Goal: Task Accomplishment & Management: Use online tool/utility

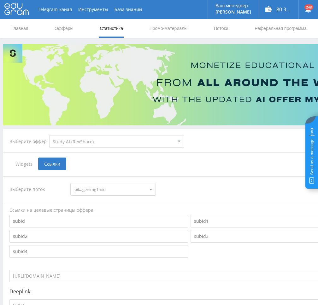
select select "376"
click at [220, 24] on link "Потоки" at bounding box center [221, 28] width 16 height 19
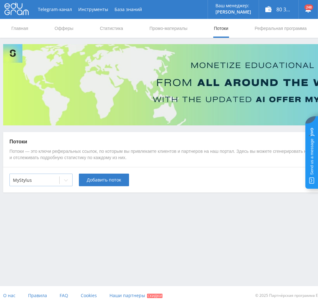
click at [54, 185] on div "MyStylus" at bounding box center [40, 180] width 63 height 13
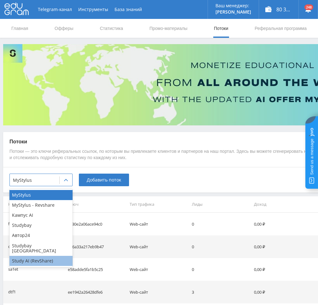
click at [35, 256] on div "Study AI (RevShare)" at bounding box center [40, 261] width 63 height 10
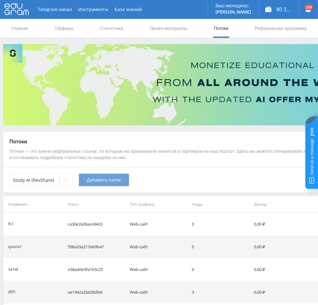
click at [105, 184] on button "Добавить поток" at bounding box center [104, 180] width 50 height 13
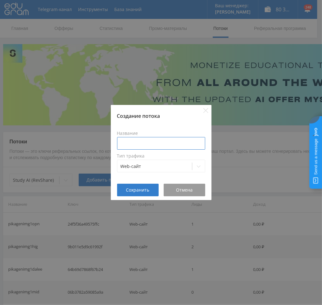
click at [147, 142] on input at bounding box center [161, 143] width 88 height 13
type input "з"
drag, startPoint x: 143, startPoint y: 144, endPoint x: 85, endPoint y: 143, distance: 58.3
click at [85, 143] on div "Создание потока Название pika1ozhivAN Тип трафика Web-сайт Сохранить Отмена" at bounding box center [161, 152] width 322 height 305
type input "pika1ozhivAN"
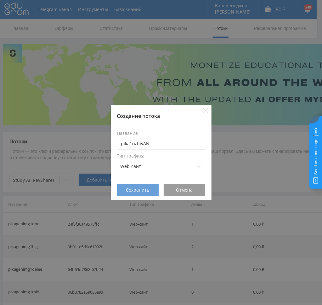
click at [139, 189] on span "Сохранить" at bounding box center [137, 189] width 23 height 5
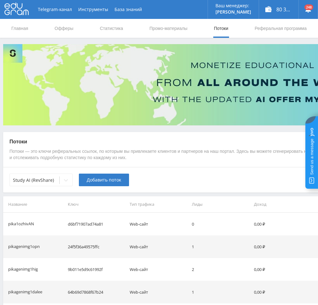
click at [95, 180] on span "Добавить поток" at bounding box center [104, 179] width 34 height 5
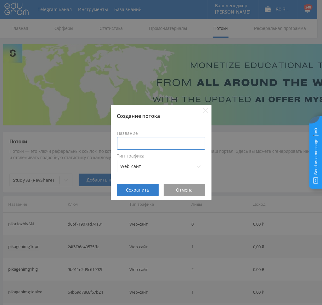
click at [147, 143] on input at bounding box center [161, 143] width 88 height 13
paste input "pika1ozhiv"
click at [150, 146] on input "pika1ozhiv" at bounding box center [161, 143] width 88 height 13
type input "pika1ozhivKLI"
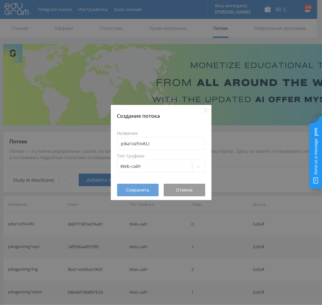
click at [133, 195] on button "Сохранить" at bounding box center [138, 190] width 42 height 13
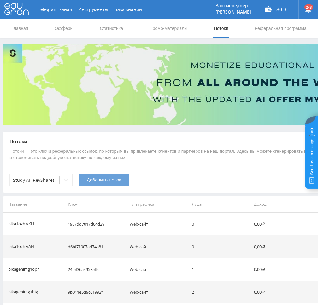
click at [97, 181] on span "Добавить поток" at bounding box center [104, 179] width 34 height 5
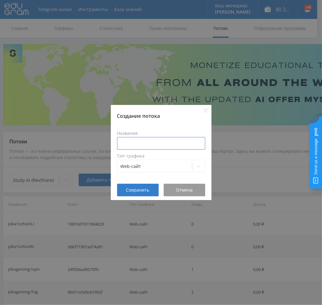
click at [134, 143] on input at bounding box center [161, 143] width 88 height 13
paste input "pika1ozhiv"
type input "pika1ozhivVEO"
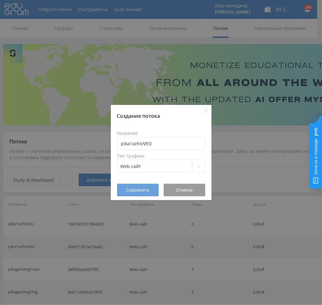
click at [144, 187] on button "Сохранить" at bounding box center [138, 190] width 42 height 13
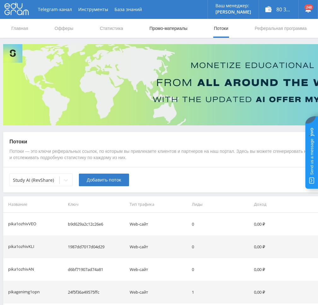
click at [168, 27] on link "Промо-материалы" at bounding box center [168, 28] width 39 height 19
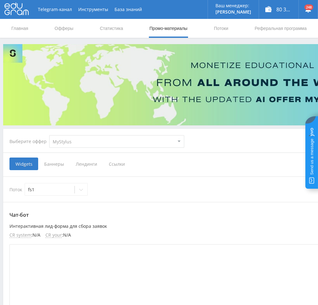
click at [78, 142] on select "MyStylus MyStylus - Revshare Кампус AI Studybay Автор24 Studybay [GEOGRAPHIC_DA…" at bounding box center [116, 141] width 135 height 13
select select "376"
click at [49, 135] on select "MyStylus MyStylus - Revshare Кампус AI Studybay Автор24 Studybay [GEOGRAPHIC_DA…" at bounding box center [116, 141] width 135 height 13
select select "376"
click at [65, 185] on div "pika1ozhivVEO" at bounding box center [49, 189] width 49 height 9
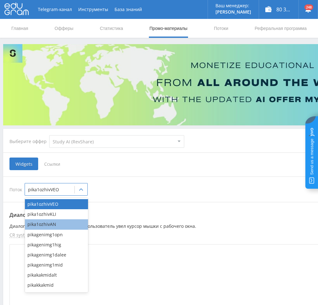
click at [52, 227] on div "pika1ozhivAN" at bounding box center [56, 224] width 63 height 10
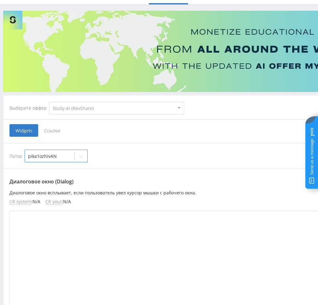
scroll to position [20, 0]
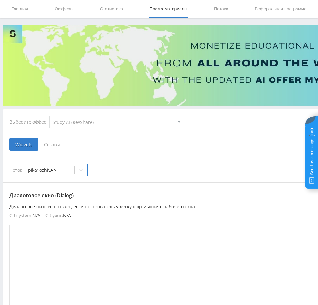
click at [52, 142] on span "Ссылки" at bounding box center [52, 144] width 28 height 13
click at [0, 0] on input "Ссылки" at bounding box center [0, 0] width 0 height 0
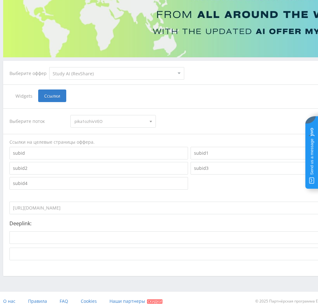
scroll to position [73, 0]
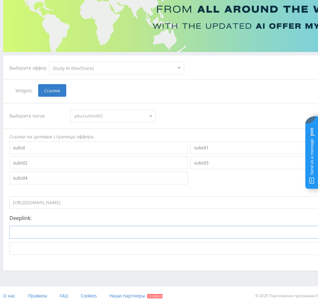
click at [66, 231] on input at bounding box center [164, 232] width 310 height 13
paste input "[URL]"
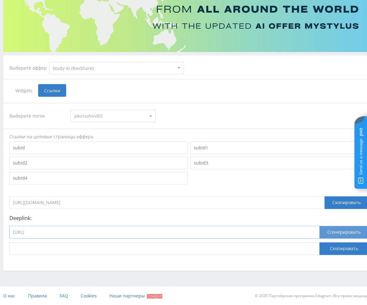
type input "[URL]"
click at [317, 230] on button "Сгенерировать" at bounding box center [344, 232] width 49 height 13
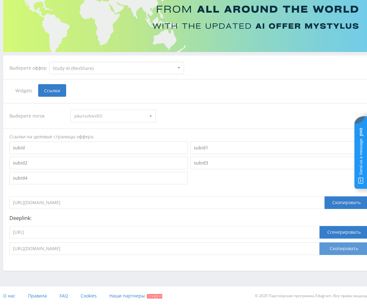
click at [317, 247] on button "Скопировать" at bounding box center [344, 248] width 49 height 13
click at [100, 122] on div "Выберите поток pika1ozhivVEO pika1ozhivVEO pika1ozhivKLI pika1ozhivAN pikagenim…" at bounding box center [188, 179] width 359 height 152
click at [96, 118] on span "pika1ozhivVEO" at bounding box center [109, 116] width 71 height 12
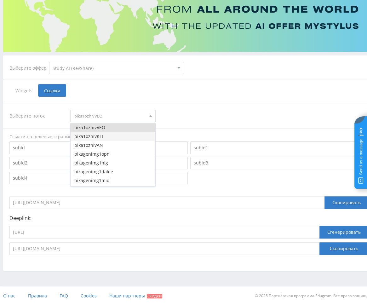
click at [95, 136] on button "pika1ozhivKLI" at bounding box center [113, 136] width 84 height 9
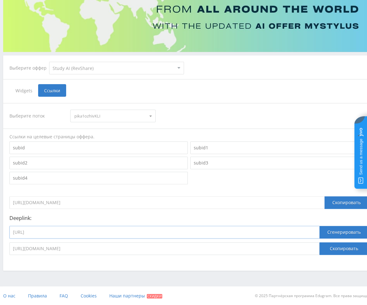
click at [284, 235] on input "[URL]" at bounding box center [164, 232] width 310 height 13
paste input "kling_2_1_master"
type input "[URL]"
click at [317, 232] on button "Сгенерировать" at bounding box center [344, 232] width 49 height 13
click at [317, 245] on button "Скопировать" at bounding box center [344, 248] width 49 height 13
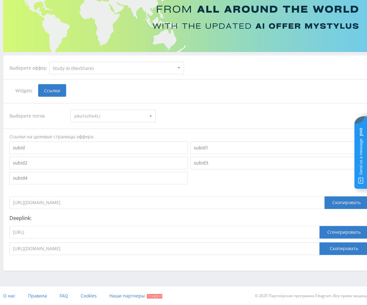
click at [89, 115] on span "pika1ozhivKLI" at bounding box center [109, 116] width 71 height 12
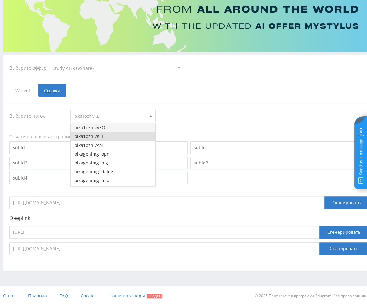
click at [97, 129] on button "pika1ozhivVEO" at bounding box center [113, 127] width 84 height 9
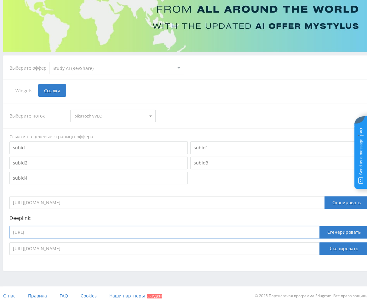
click at [246, 232] on input "[URL]" at bounding box center [164, 232] width 310 height 13
paste input "google_veo3"
type input "[URL]"
click at [317, 234] on button "Сгенерировать" at bounding box center [344, 232] width 49 height 13
click at [317, 249] on button "Скопировать" at bounding box center [344, 248] width 49 height 13
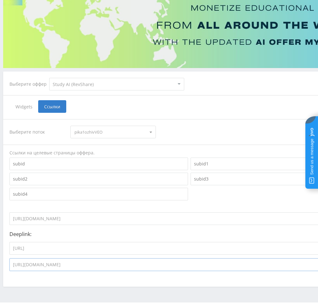
scroll to position [10, 0]
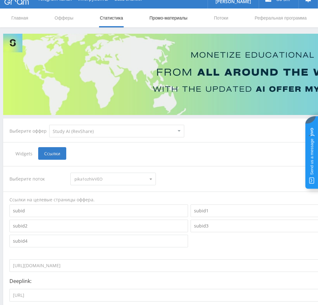
click at [169, 14] on link "Промо-материалы" at bounding box center [168, 18] width 39 height 19
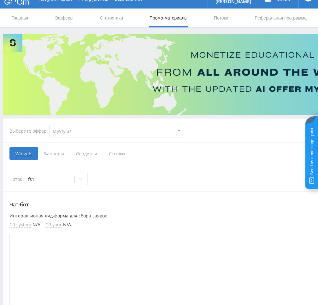
drag, startPoint x: 87, startPoint y: 129, endPoint x: 84, endPoint y: 135, distance: 6.9
click at [87, 130] on select "MyStylus MyStylus - Revshare Кампус AI Studybay Автор24 Studybay [GEOGRAPHIC_DA…" at bounding box center [116, 131] width 135 height 13
select select "376"
click at [49, 125] on select "MyStylus MyStylus - Revshare Кампус AI Studybay Автор24 Studybay [GEOGRAPHIC_DA…" at bounding box center [116, 131] width 135 height 13
select select "376"
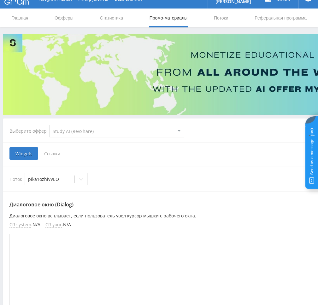
click at [39, 156] on span "Ссылки" at bounding box center [52, 153] width 28 height 13
click at [0, 0] on input "Ссылки" at bounding box center [0, 0] width 0 height 0
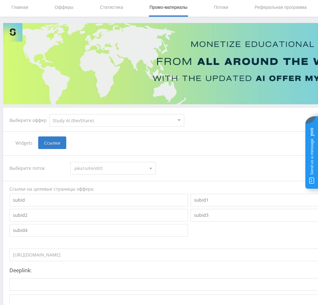
scroll to position [42, 0]
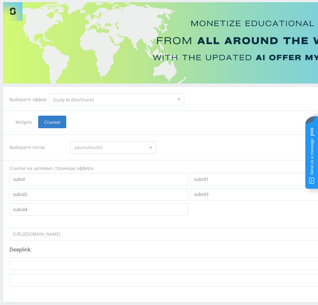
click at [103, 147] on span "pika1ozhivVEO" at bounding box center [109, 147] width 71 height 12
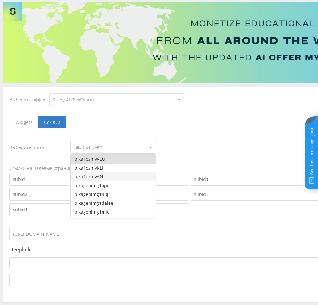
click at [101, 177] on button "pika1ozhivAN" at bounding box center [113, 176] width 84 height 9
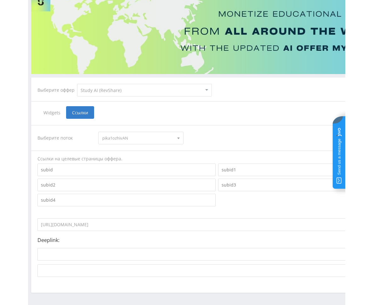
scroll to position [73, 0]
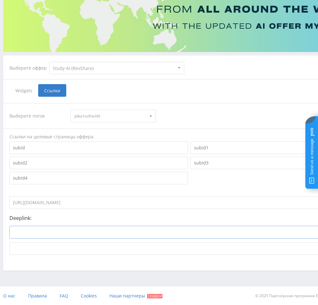
click at [163, 235] on input at bounding box center [164, 232] width 310 height 13
paste input "[URL]"
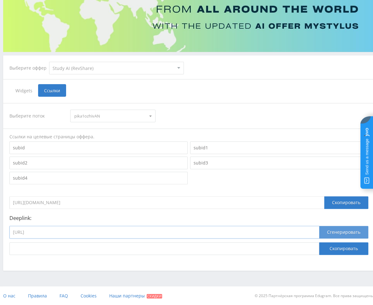
type input "[URL]"
click at [317, 232] on button "Сгенерировать" at bounding box center [344, 232] width 49 height 13
